Goal: Information Seeking & Learning: Learn about a topic

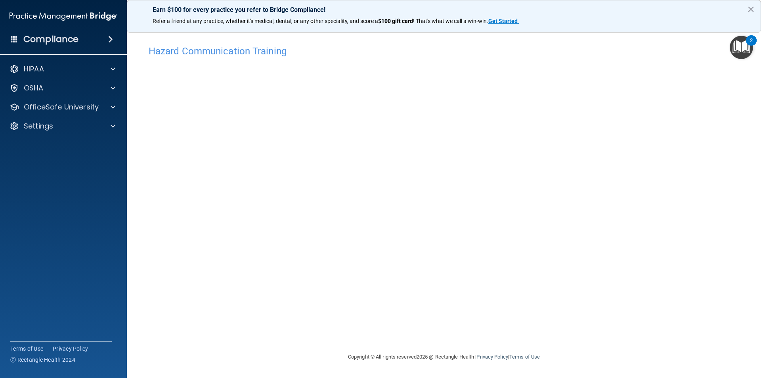
click at [629, 271] on div "Hazard Communication Training This course doesn’t expire until . Are you sure y…" at bounding box center [444, 196] width 602 height 311
click at [54, 105] on p "OfficeSafe University" at bounding box center [61, 107] width 75 height 10
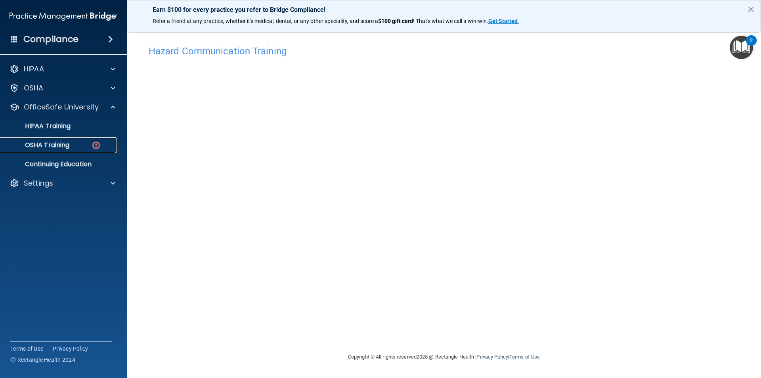
click at [78, 147] on div "OSHA Training" at bounding box center [59, 145] width 108 height 8
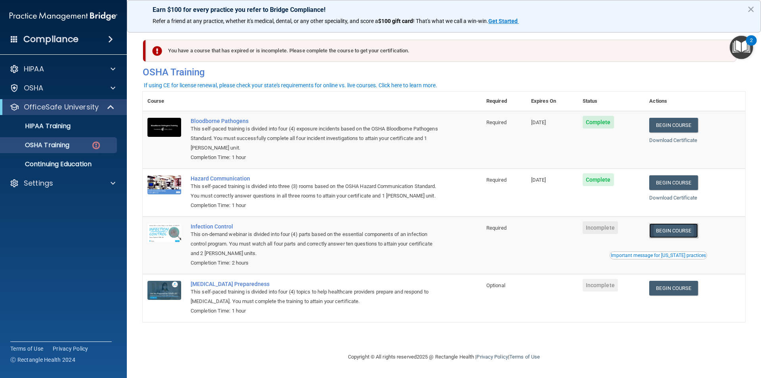
click at [679, 231] on link "Begin Course" at bounding box center [673, 230] width 48 height 15
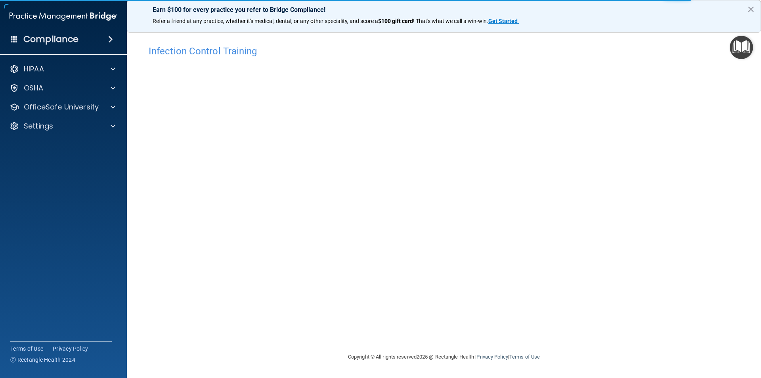
click at [658, 299] on div "Infection Control Training This course doesn’t expire until . Are you sure you …" at bounding box center [444, 196] width 602 height 311
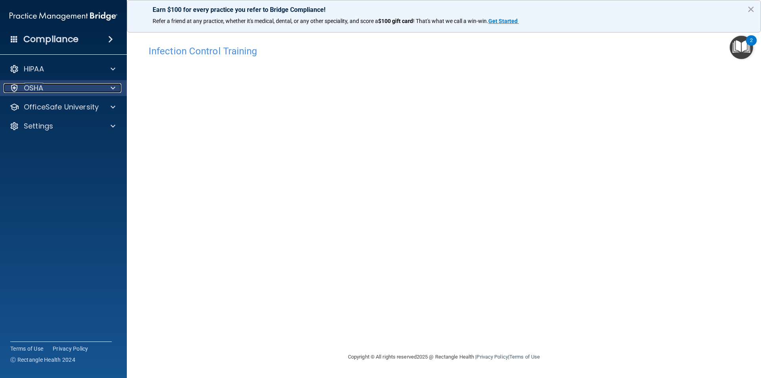
click at [90, 92] on div "OSHA" at bounding box center [53, 88] width 98 height 10
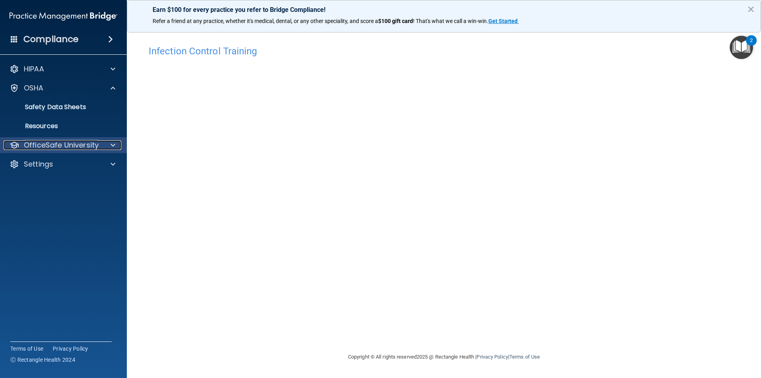
click at [83, 145] on p "OfficeSafe University" at bounding box center [61, 145] width 75 height 10
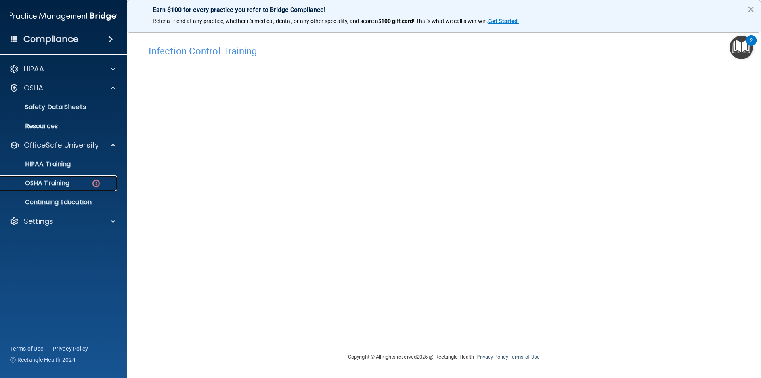
click at [83, 180] on div "OSHA Training" at bounding box center [59, 183] width 108 height 8
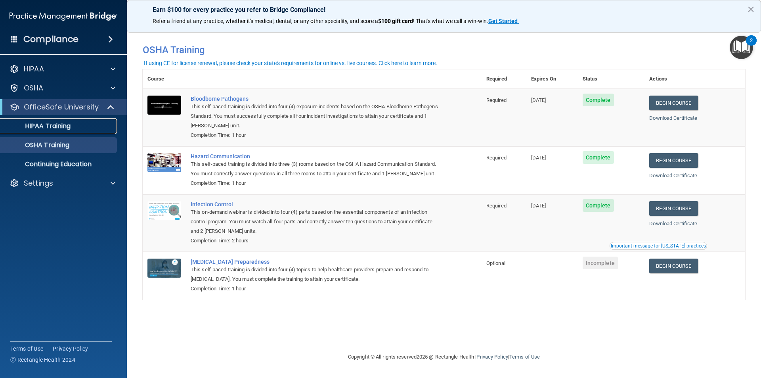
click at [55, 122] on p "HIPAA Training" at bounding box center [37, 126] width 65 height 8
